Goal: Check status

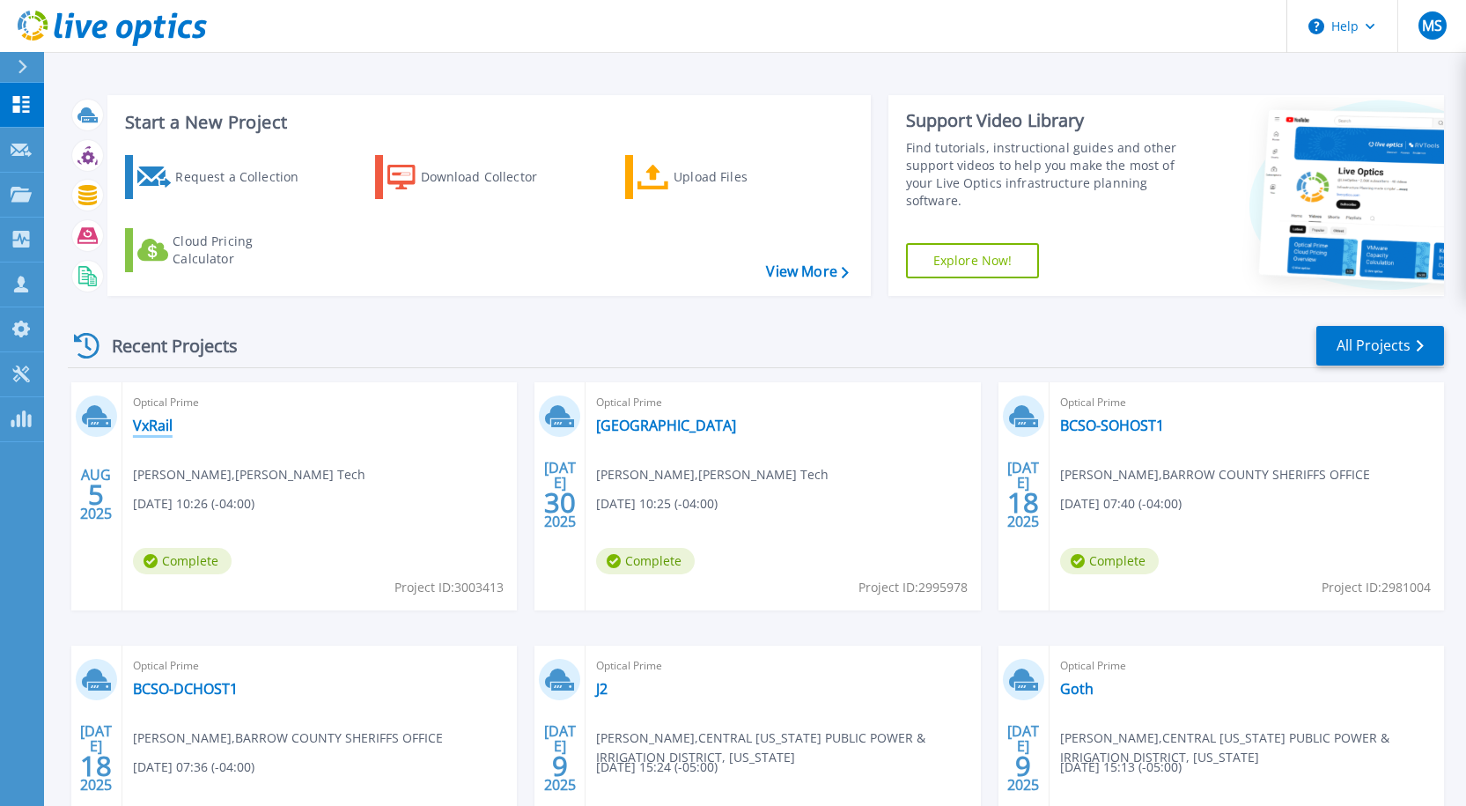
click at [151, 432] on link "VxRail" at bounding box center [153, 426] width 40 height 18
